Goal: Task Accomplishment & Management: Complete application form

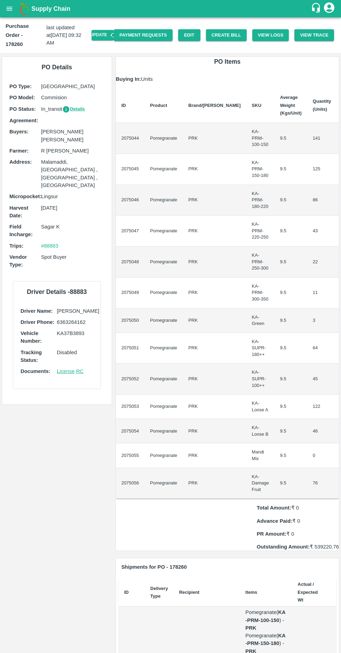
click at [9, 8] on icon "open drawer" at bounding box center [10, 9] width 8 height 8
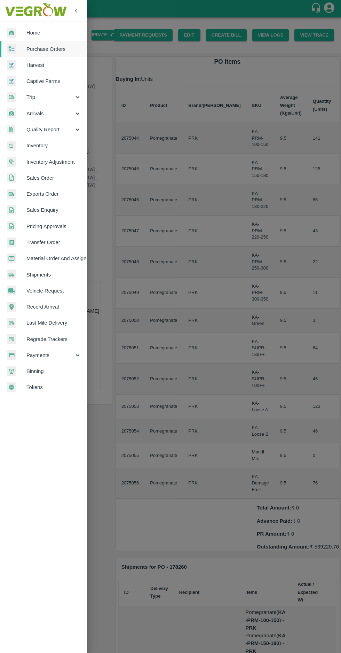
click at [251, 342] on div at bounding box center [170, 326] width 341 height 653
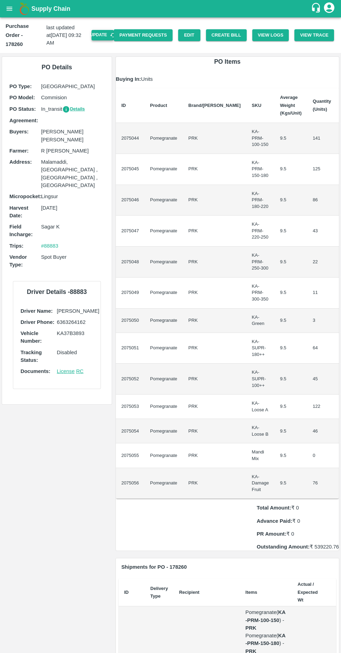
click at [103, 31] on button "Update" at bounding box center [103, 35] width 22 height 10
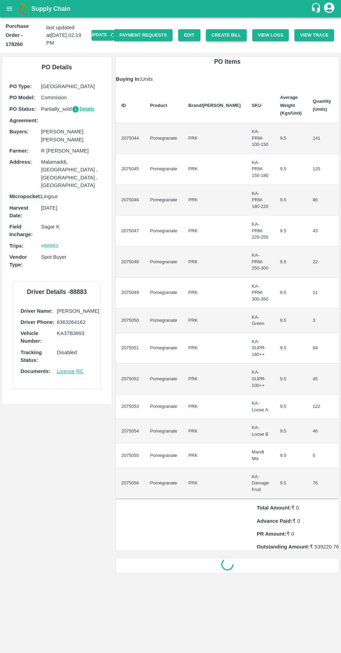
click at [225, 31] on button "Create Bill" at bounding box center [226, 35] width 41 height 12
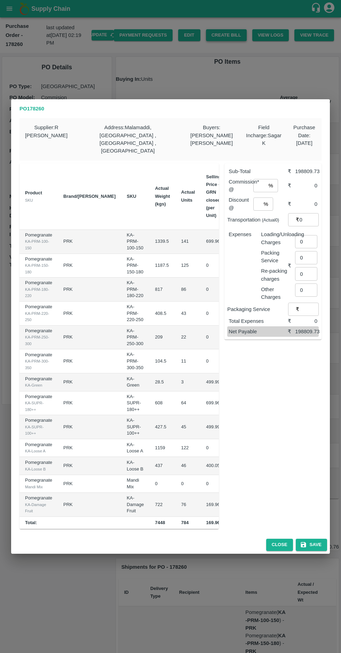
scroll to position [0, 73]
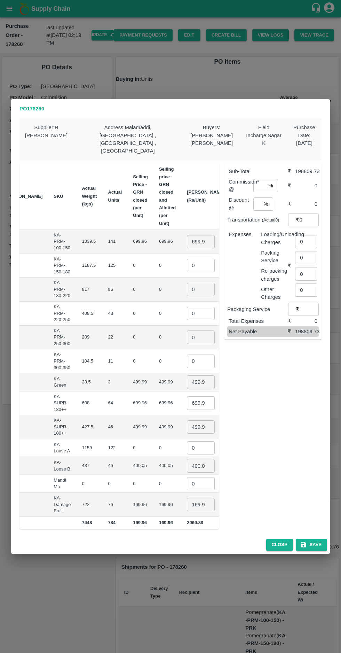
click at [187, 235] on input "699.96" at bounding box center [201, 241] width 28 height 13
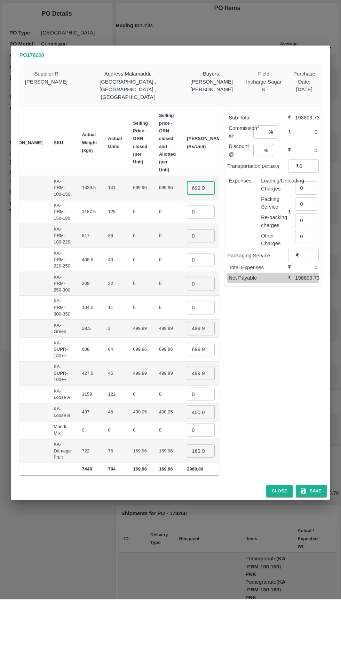
scroll to position [0, 1]
type input "6"
type input "700"
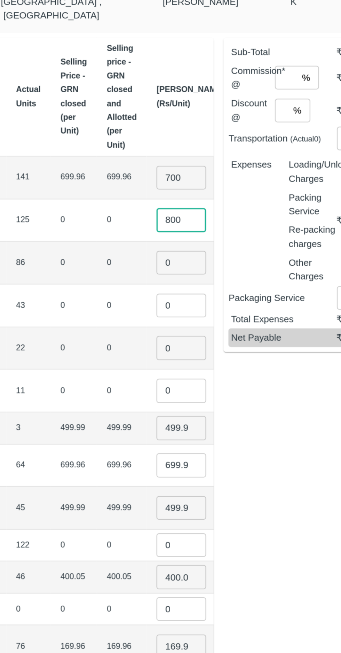
type input "800"
type input "950"
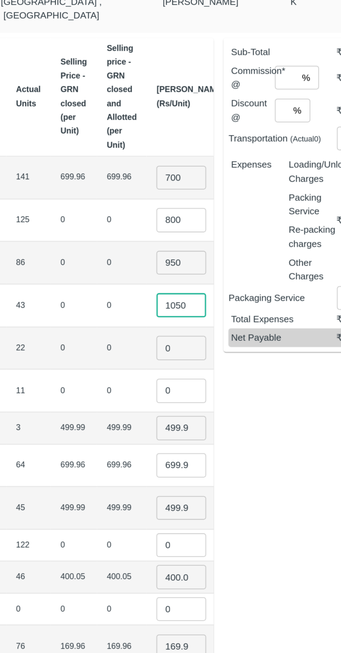
type input "1050"
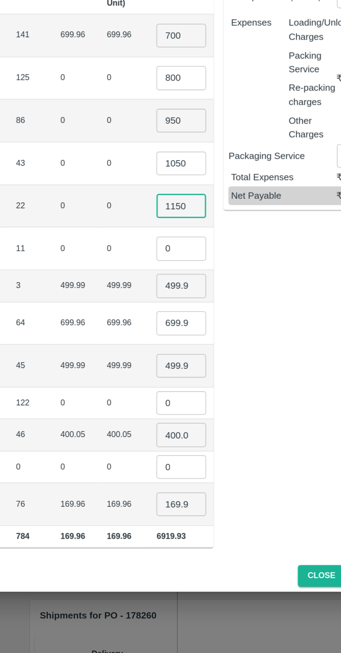
type input "1150"
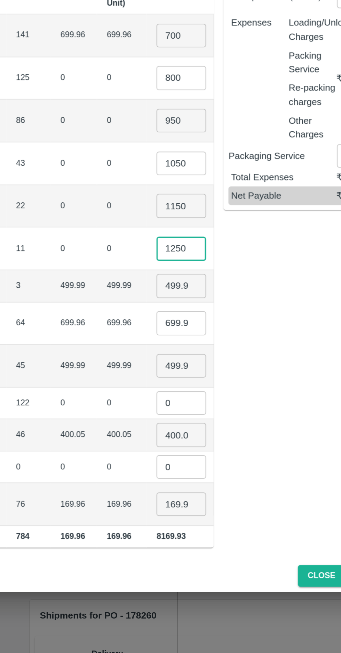
type input "1250"
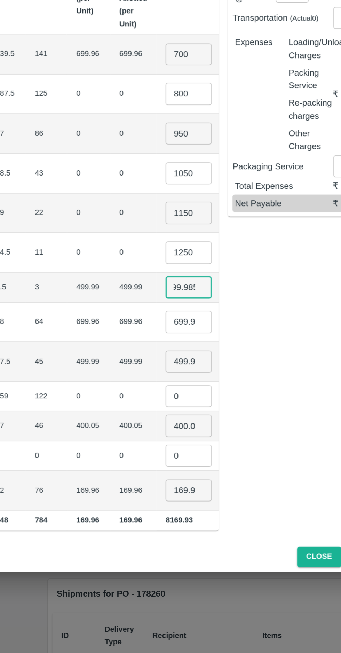
scroll to position [0, 71]
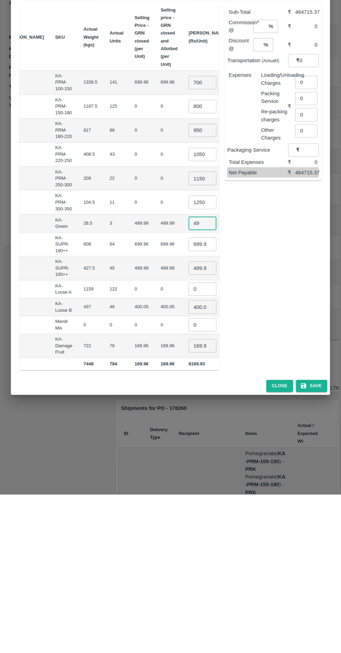
type input "4"
type input "500"
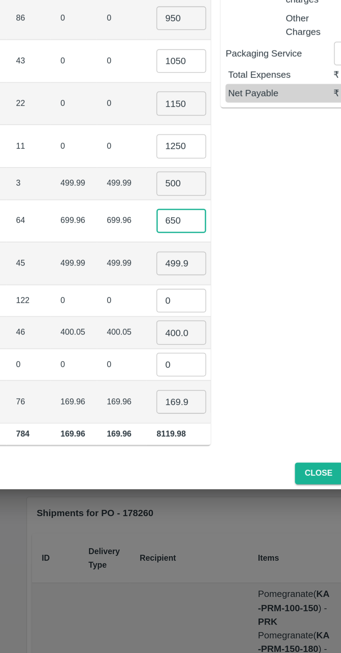
type input "650"
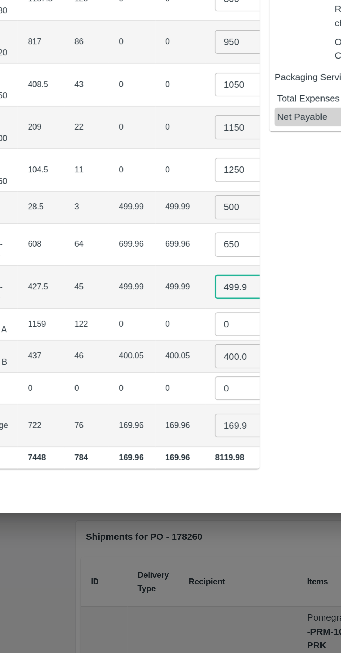
scroll to position [0, 73]
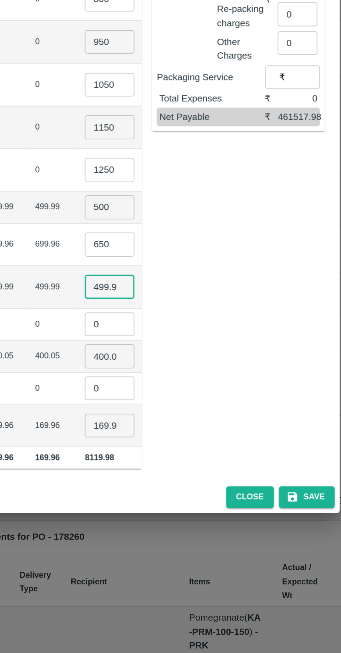
click at [187, 420] on input "499.985" at bounding box center [201, 426] width 28 height 13
type input "4"
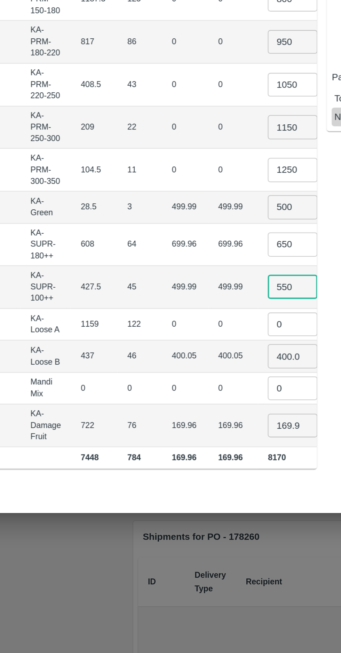
scroll to position [0, 73]
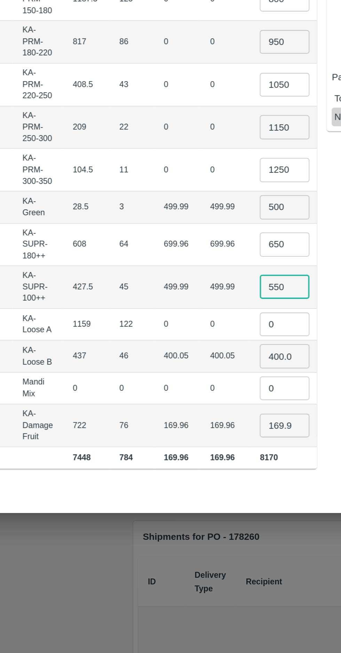
type input "550"
click at [187, 441] on input "0" at bounding box center [201, 447] width 28 height 13
type input "600"
type input "4"
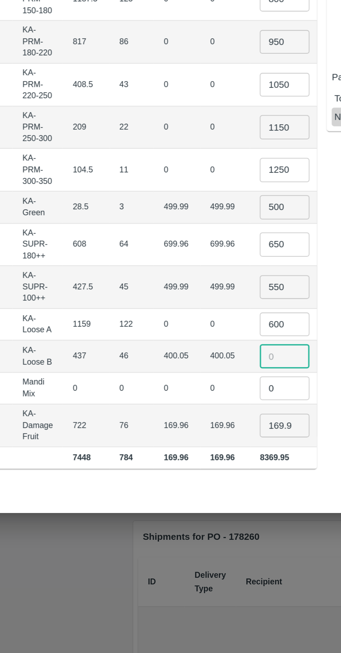
scroll to position [0, 0]
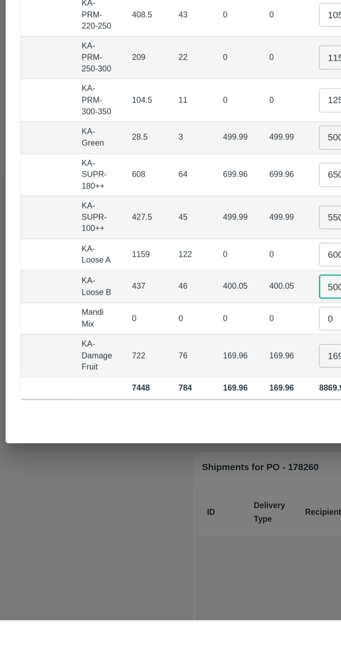
type input "500"
type input "1"
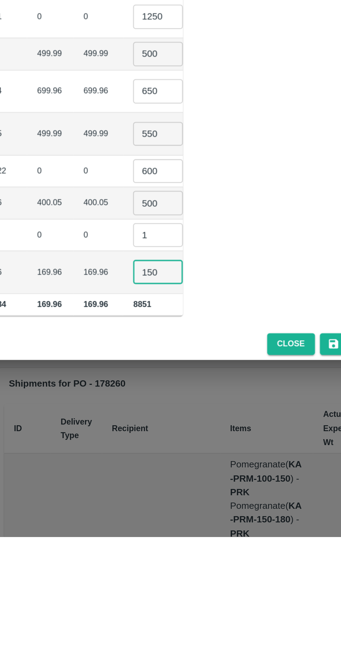
type input "150"
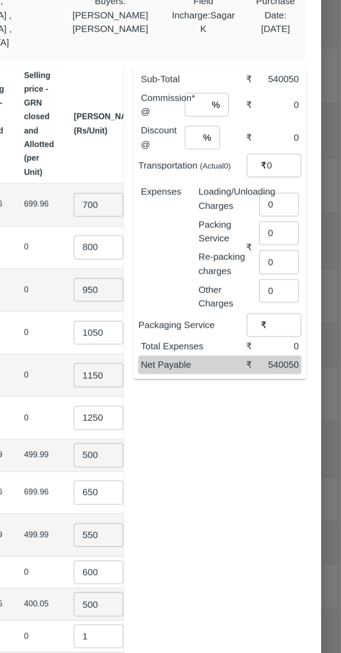
click at [259, 179] on input "number" at bounding box center [260, 185] width 13 height 13
type input "8"
type input "0"
click at [303, 213] on input "0" at bounding box center [310, 219] width 20 height 13
click at [306, 235] on input "0" at bounding box center [306, 241] width 22 height 13
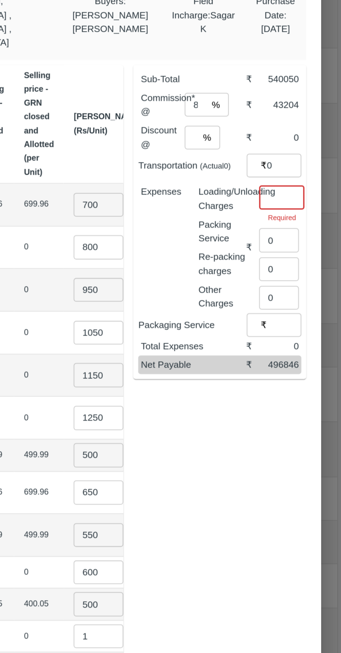
click at [303, 231] on input "number" at bounding box center [307, 237] width 25 height 13
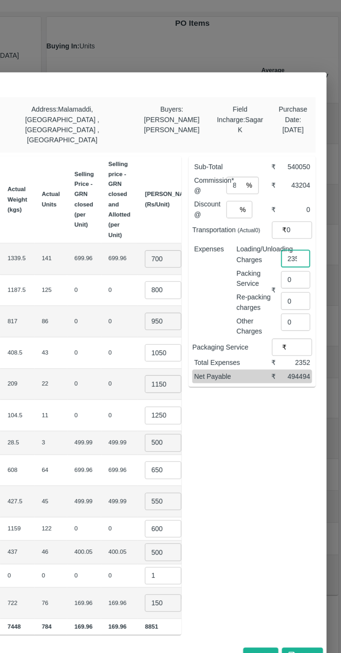
scroll to position [0, 0]
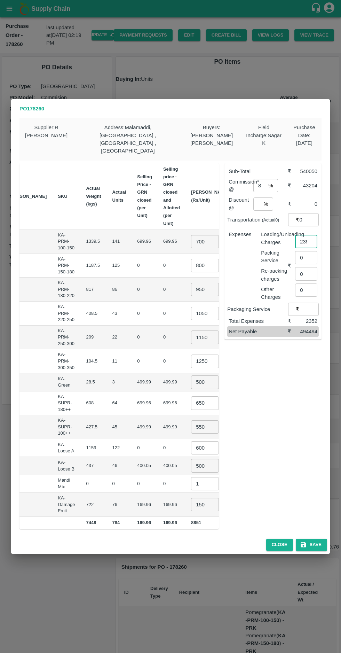
type input "2352"
click at [284, 429] on div "Sub-Total ₹ 540050 Commission* @ 8 % ​ ₹ 43204 Discount @ 0 % ​ ₹ 0 Transportat…" at bounding box center [270, 344] width 103 height 372
click at [320, 539] on button "Save" at bounding box center [311, 545] width 31 height 12
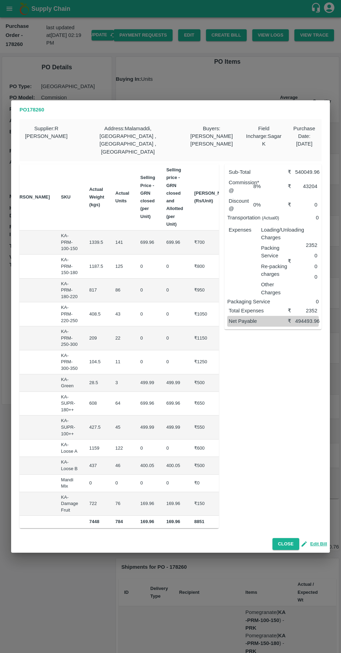
scroll to position [0, 67]
click at [295, 538] on button "Close" at bounding box center [286, 544] width 27 height 12
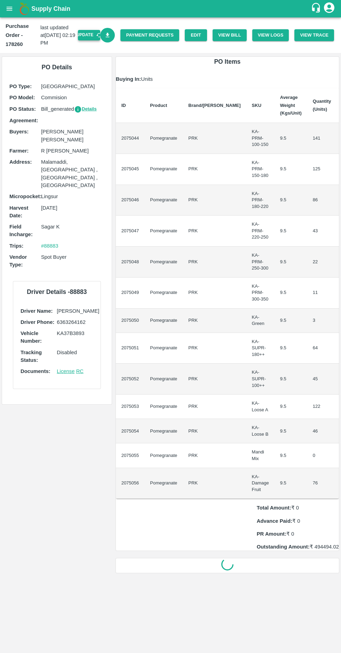
click at [102, 35] on icon "button" at bounding box center [99, 35] width 6 height 6
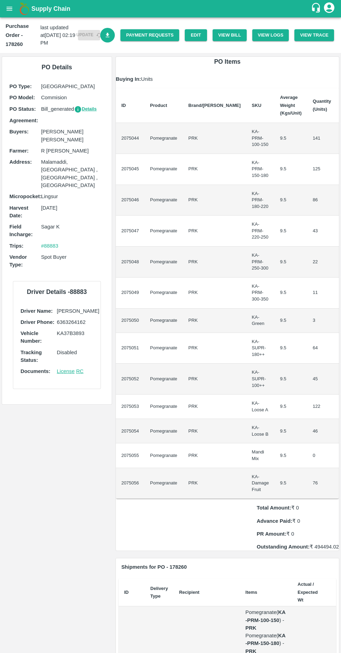
click at [110, 35] on icon "Download Bill" at bounding box center [108, 35] width 4 height 5
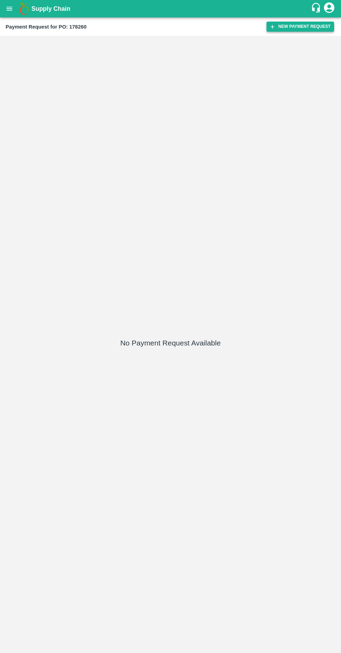
click at [288, 27] on button "New Payment Request" at bounding box center [301, 27] width 68 height 10
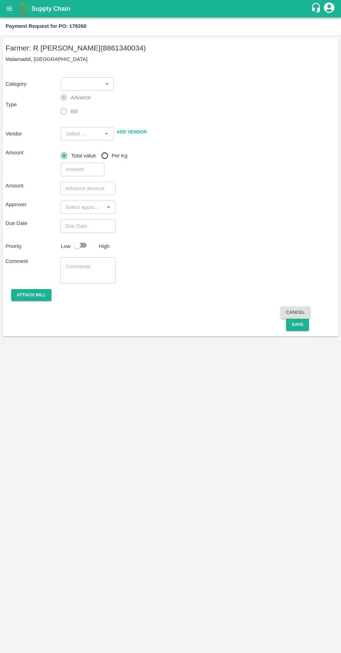
click at [85, 81] on body "Supply Chain Payment Request for PO: 178260 Farmer: [PERSON_NAME] (8861340034) …" at bounding box center [170, 326] width 341 height 653
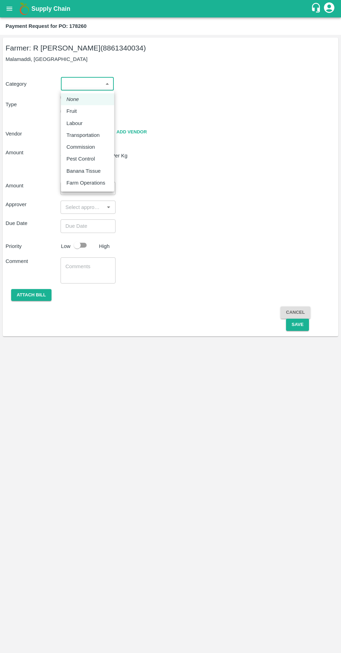
click at [71, 111] on p "Fruit" at bounding box center [72, 111] width 10 height 8
type input "1"
type input "[PERSON_NAME] - 8861340034(Farmer)"
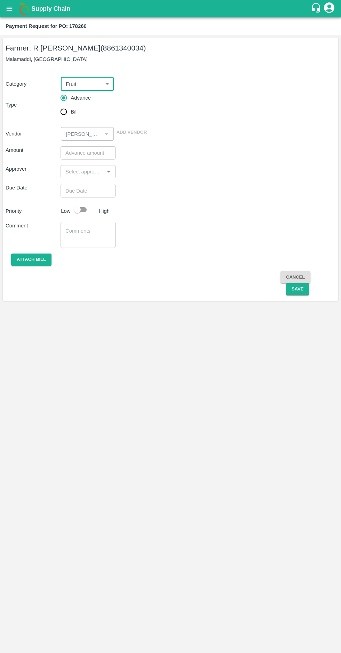
click at [63, 115] on input "Bill" at bounding box center [64, 112] width 14 height 14
radio input "true"
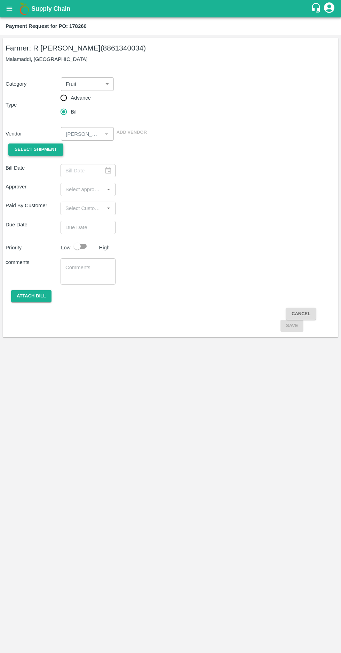
click at [26, 149] on span "Select Shipment" at bounding box center [36, 150] width 42 height 8
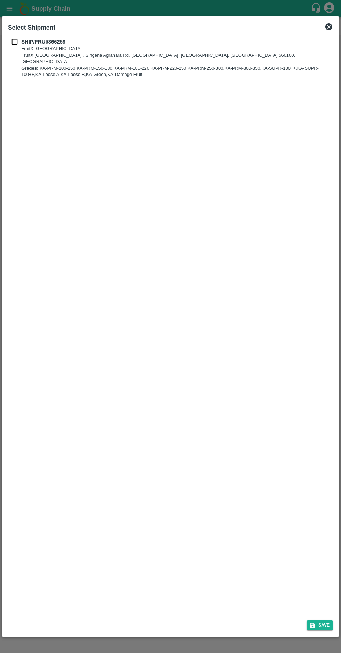
click at [13, 42] on input "checkbox" at bounding box center [14, 42] width 13 height 8
checkbox input "true"
click at [325, 626] on button "Save" at bounding box center [320, 625] width 26 height 10
type input "25/09/2025"
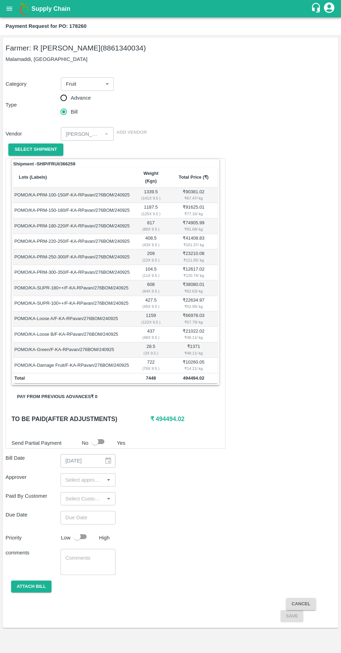
click at [90, 475] on input "input" at bounding box center [82, 479] width 39 height 9
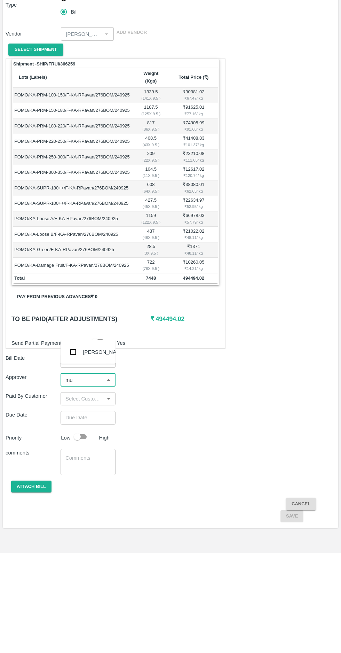
type input "muk"
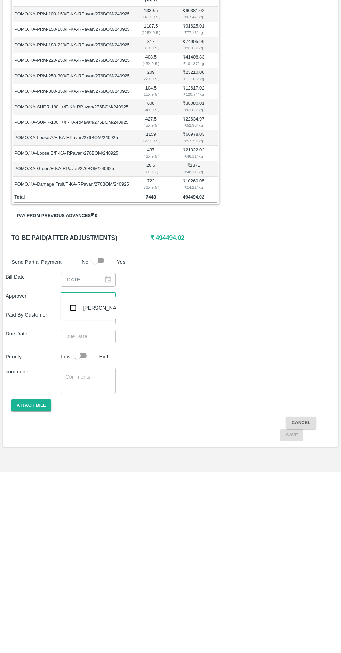
click at [72, 492] on input "checkbox" at bounding box center [73, 489] width 14 height 14
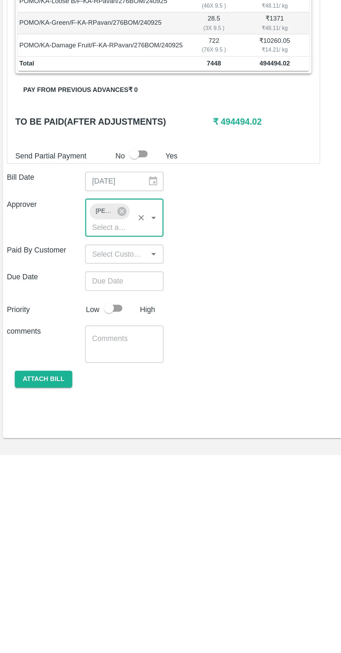
click at [84, 524] on input "Choose date" at bounding box center [86, 530] width 50 height 13
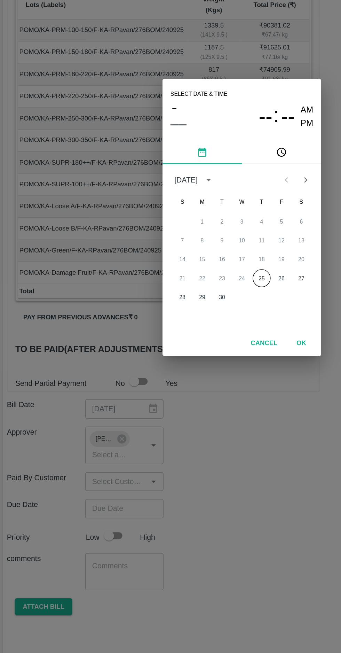
click at [184, 369] on button "25" at bounding box center [184, 369] width 13 height 13
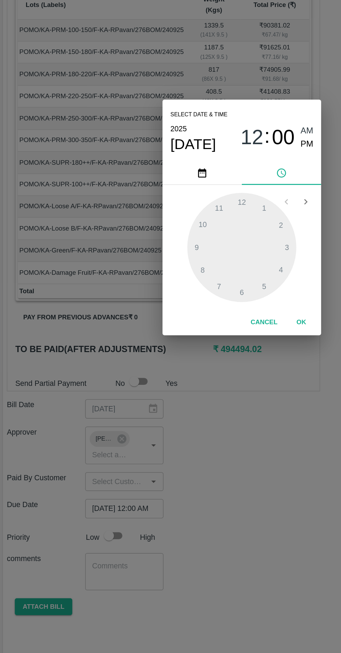
click at [212, 275] on span "PM" at bounding box center [216, 275] width 9 height 9
click at [177, 378] on div at bounding box center [170, 347] width 77 height 77
type input "25/09/2025 06:00 PM"
click at [214, 398] on button "OK" at bounding box center [212, 400] width 22 height 12
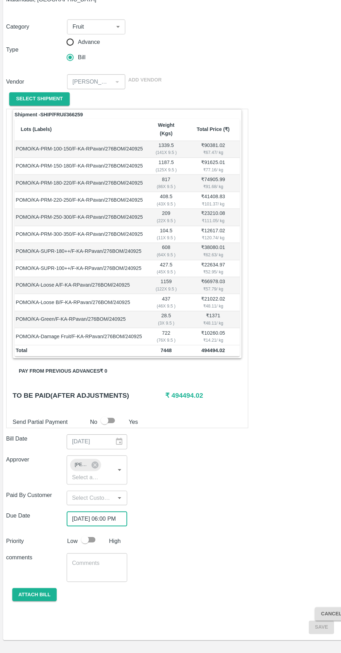
click at [82, 543] on input "checkbox" at bounding box center [77, 549] width 40 height 13
checkbox input "true"
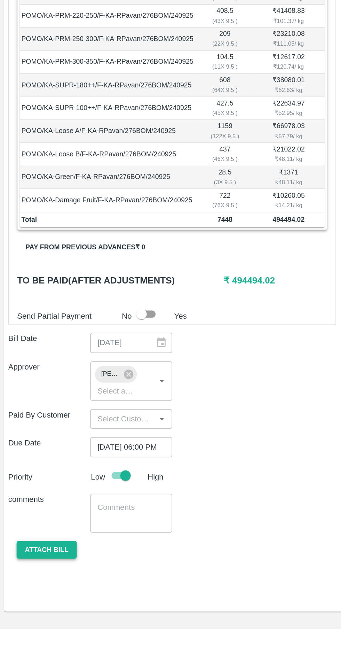
click at [28, 594] on button "Attach bill" at bounding box center [31, 600] width 40 height 12
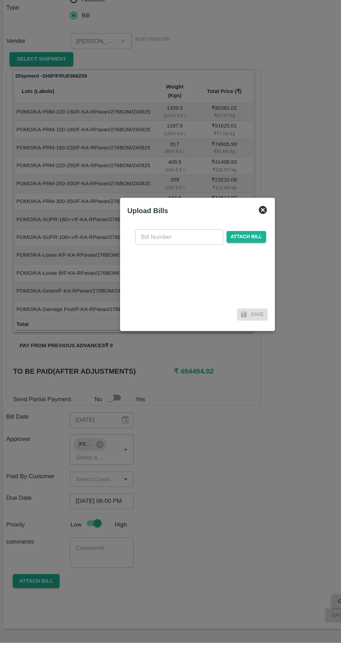
click at [126, 310] on input "text" at bounding box center [155, 302] width 76 height 13
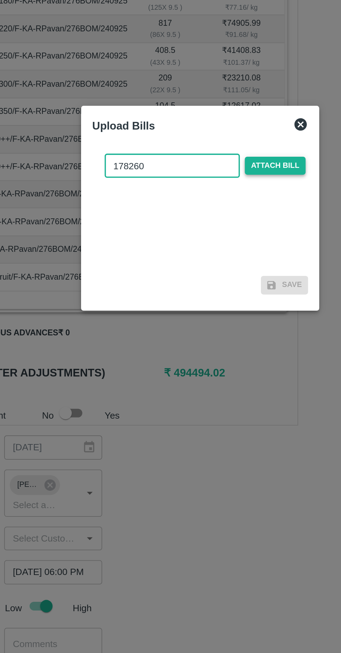
type input "178260"
click at [209, 302] on span "Attach bill" at bounding box center [213, 303] width 34 height 10
click at [0, 0] on input "Attach bill" at bounding box center [0, 0] width 0 height 0
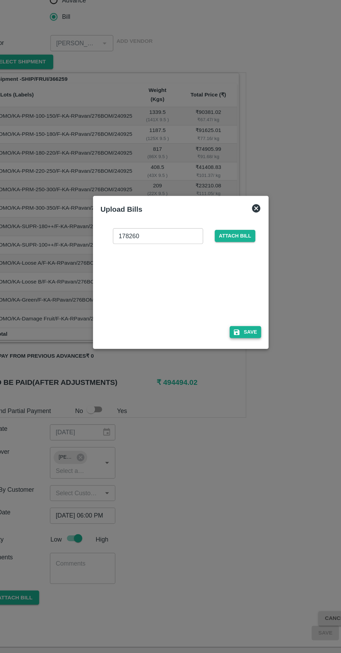
click at [230, 375] on button "Save" at bounding box center [225, 377] width 26 height 10
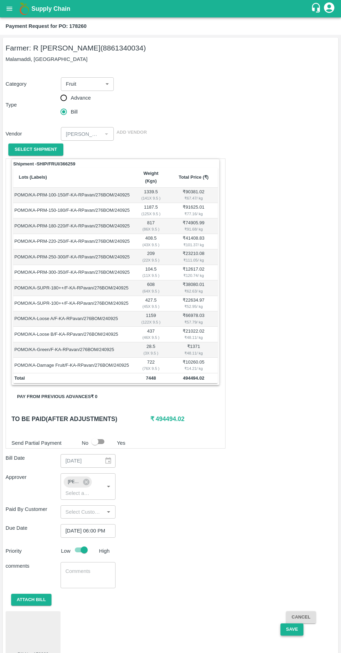
click at [292, 623] on button "Save" at bounding box center [292, 629] width 23 height 12
